Goal: Navigation & Orientation: Find specific page/section

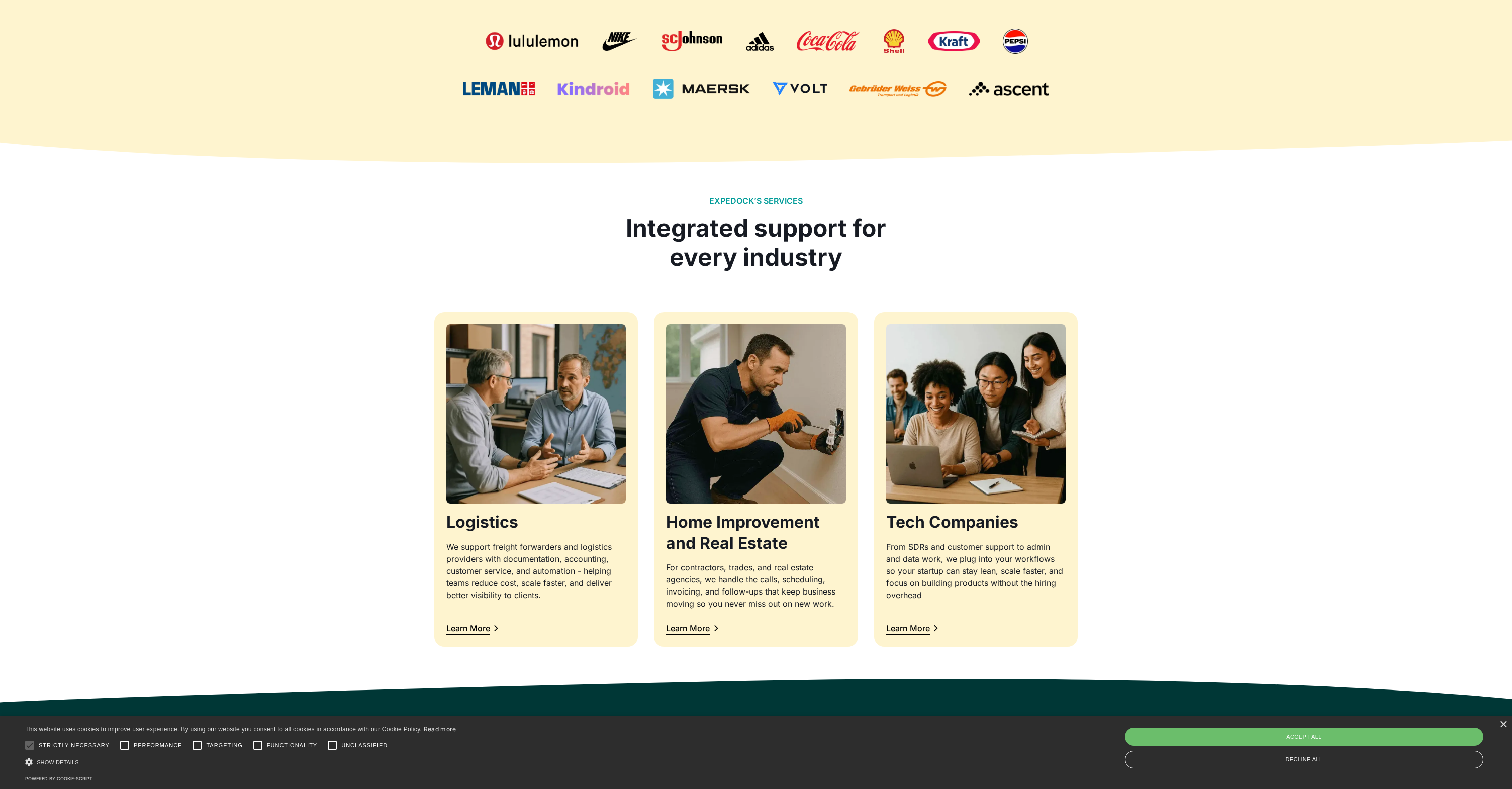
scroll to position [788, 0]
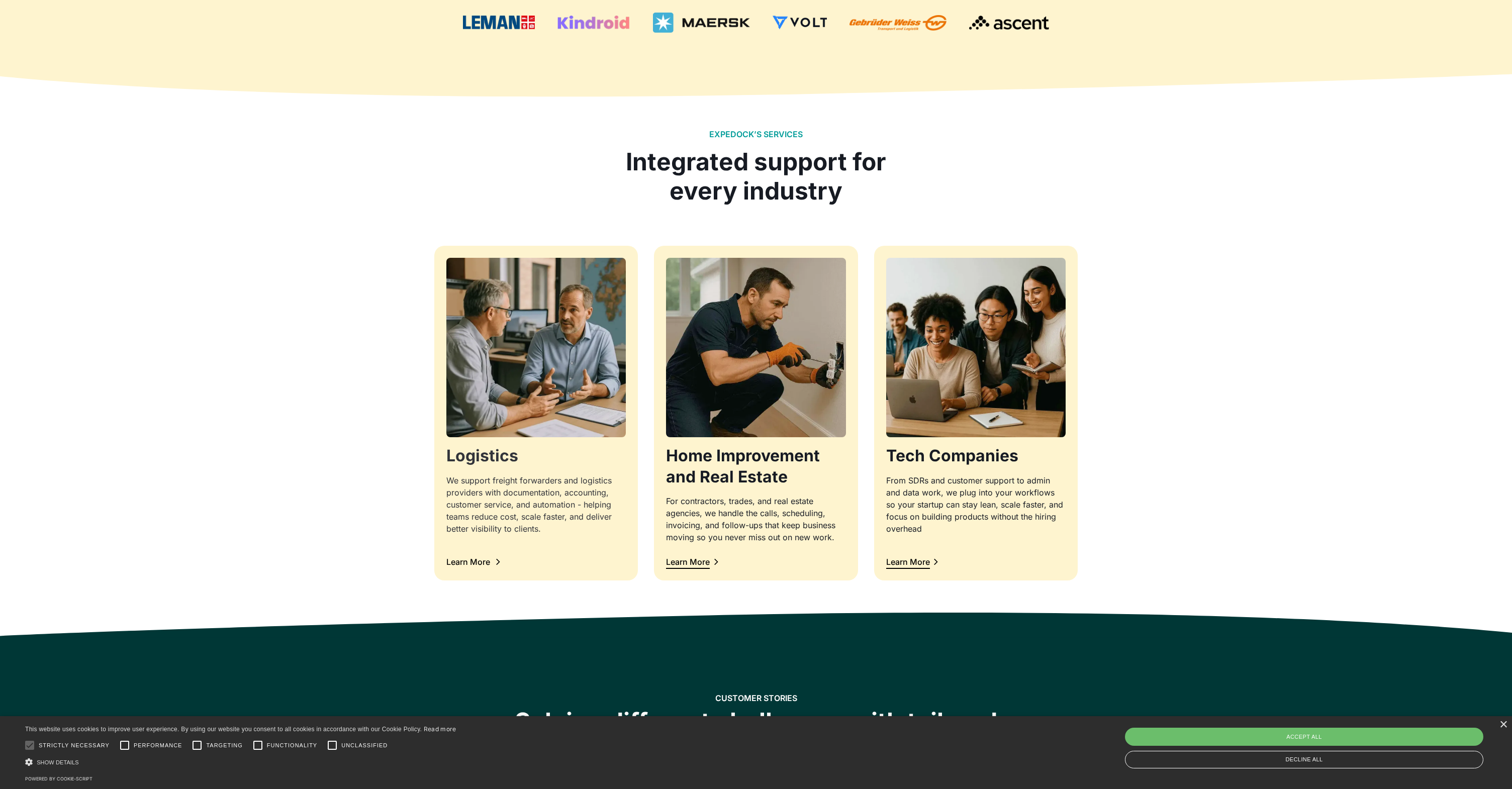
click at [509, 457] on h3 "Logistics" at bounding box center [536, 456] width 179 height 21
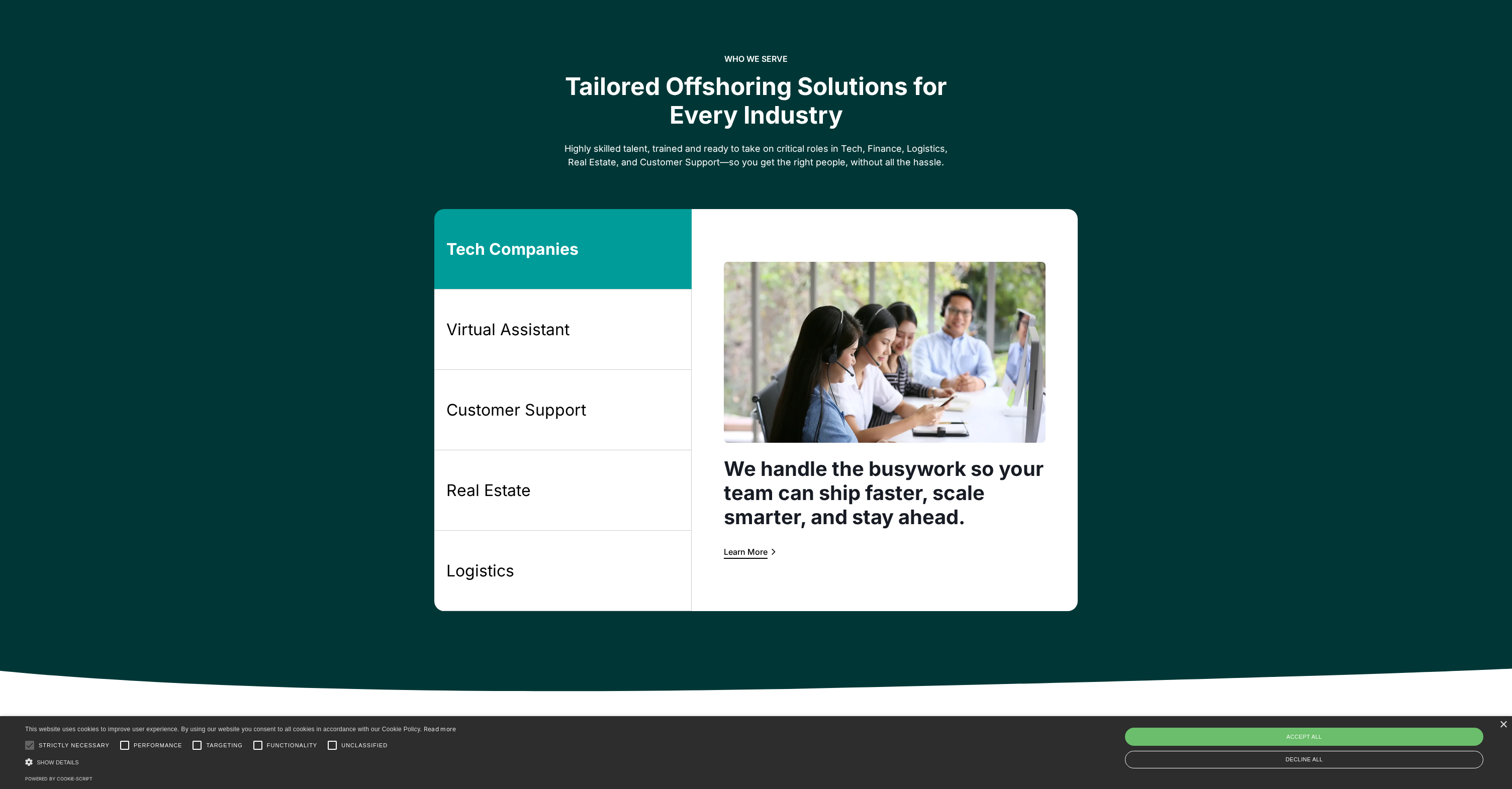
scroll to position [814, 0]
